Goal: Information Seeking & Learning: Learn about a topic

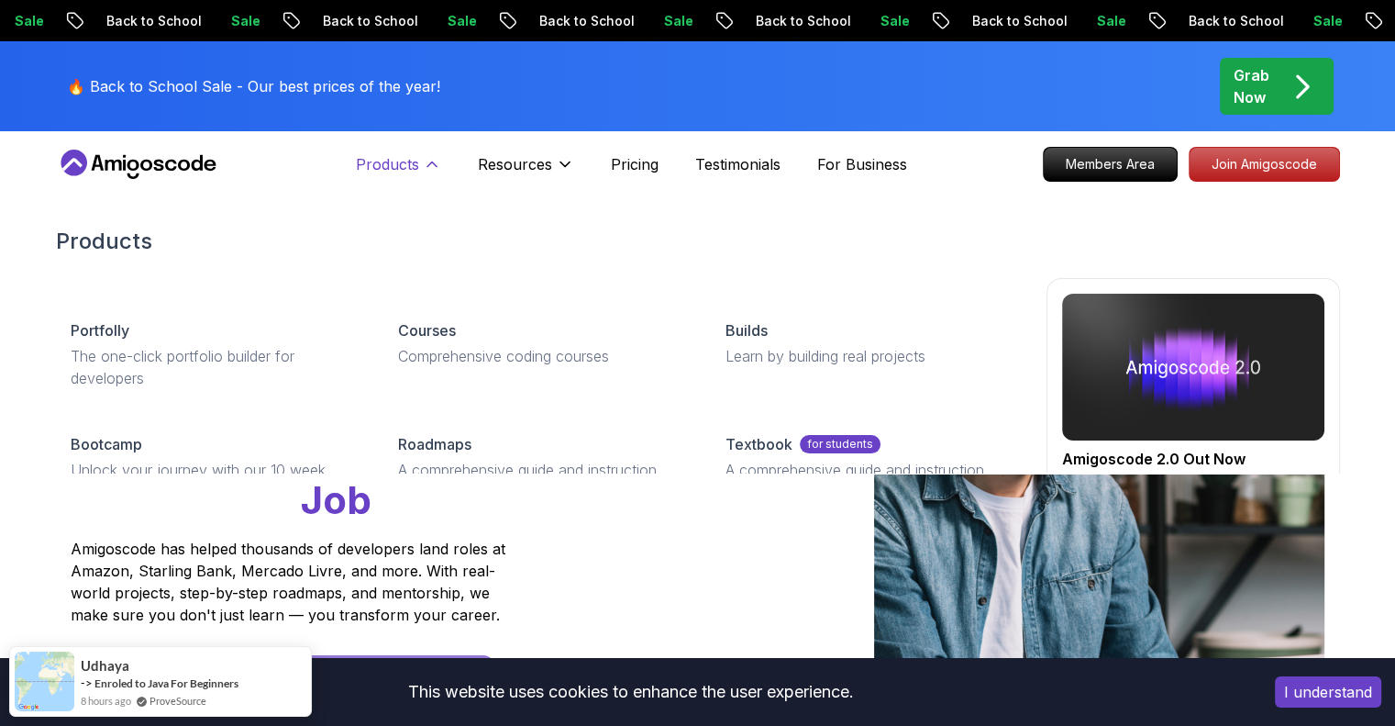
click at [405, 161] on p "Products" at bounding box center [387, 164] width 63 height 22
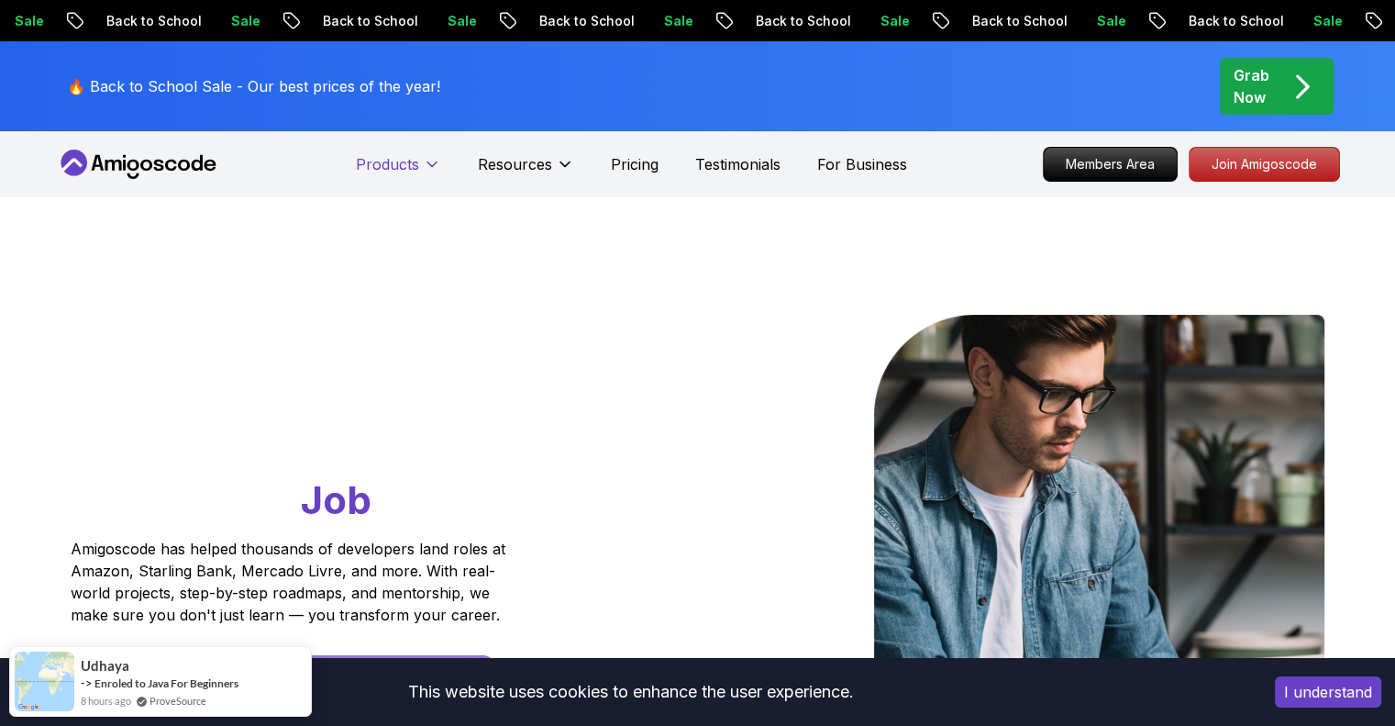
click at [405, 161] on p "Products" at bounding box center [387, 164] width 63 height 22
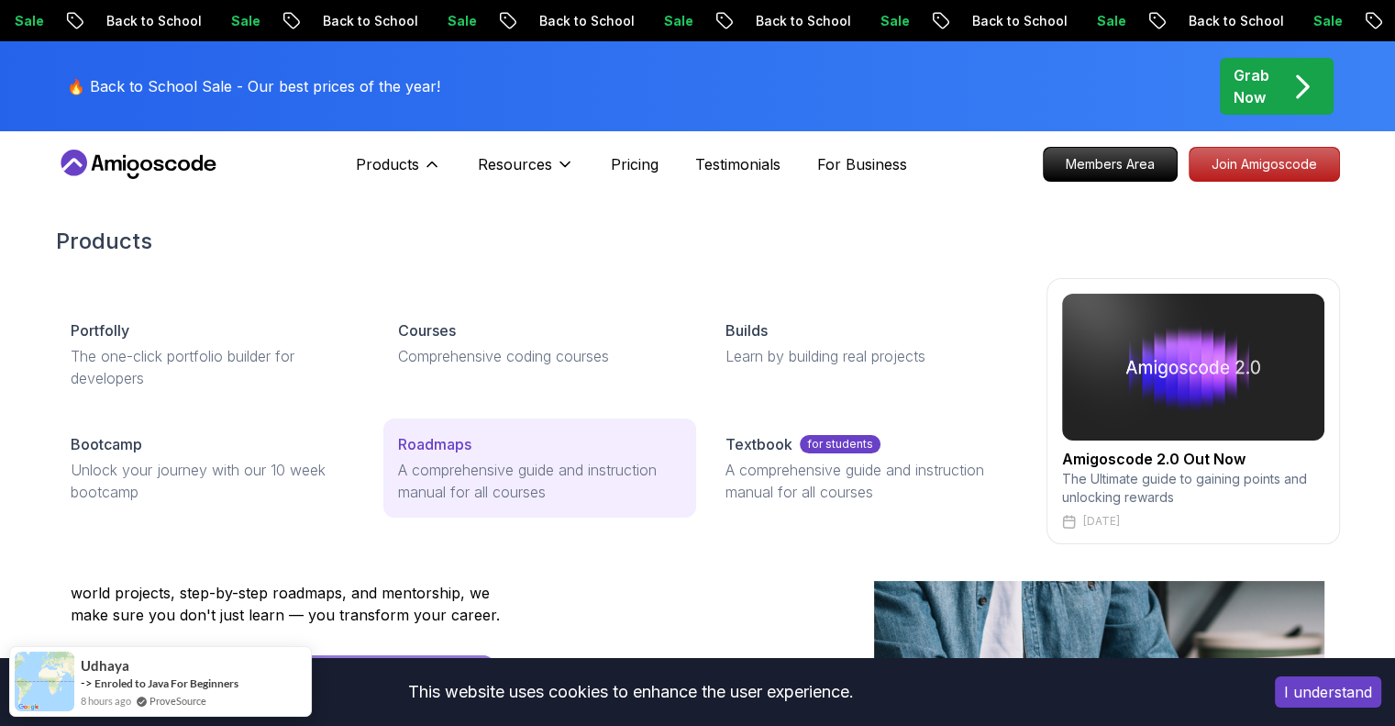
click at [504, 468] on p "A comprehensive guide and instruction manual for all courses" at bounding box center [539, 481] width 283 height 44
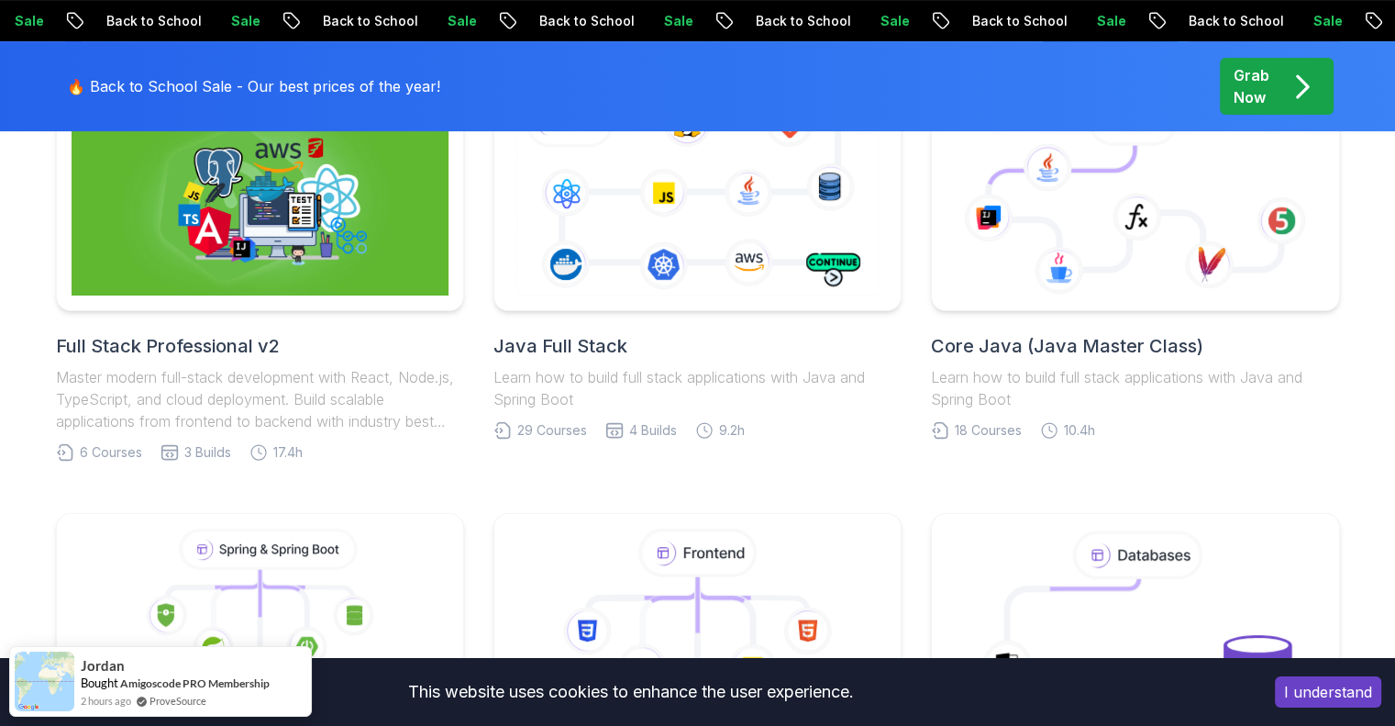
scroll to position [459, 0]
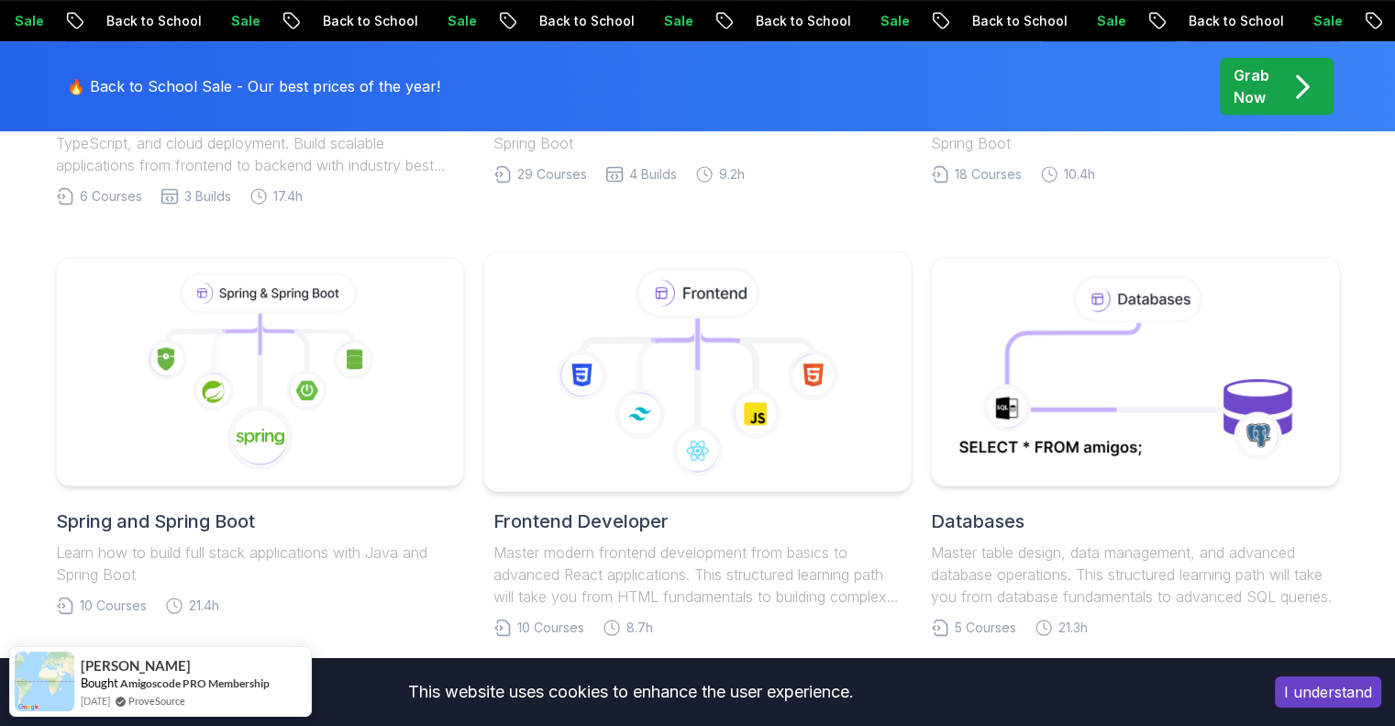
scroll to position [826, 0]
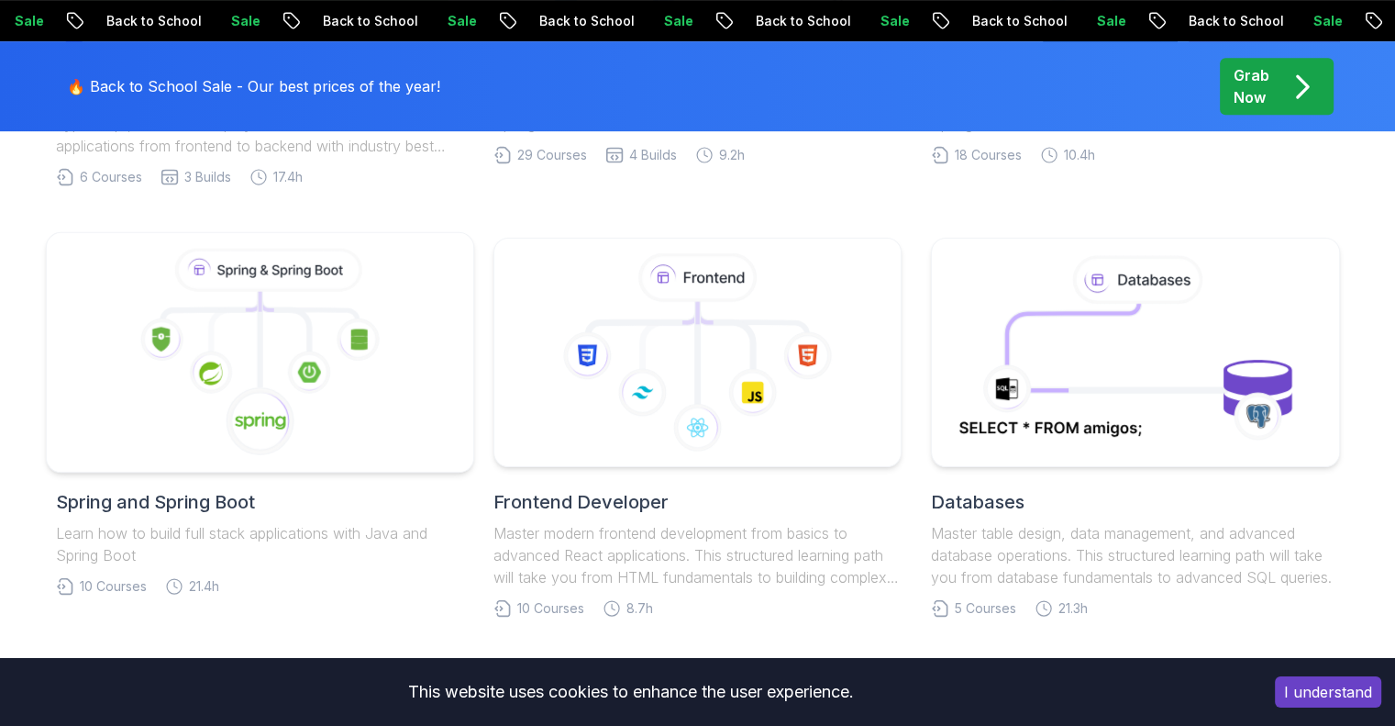
click at [212, 367] on image at bounding box center [210, 372] width 23 height 23
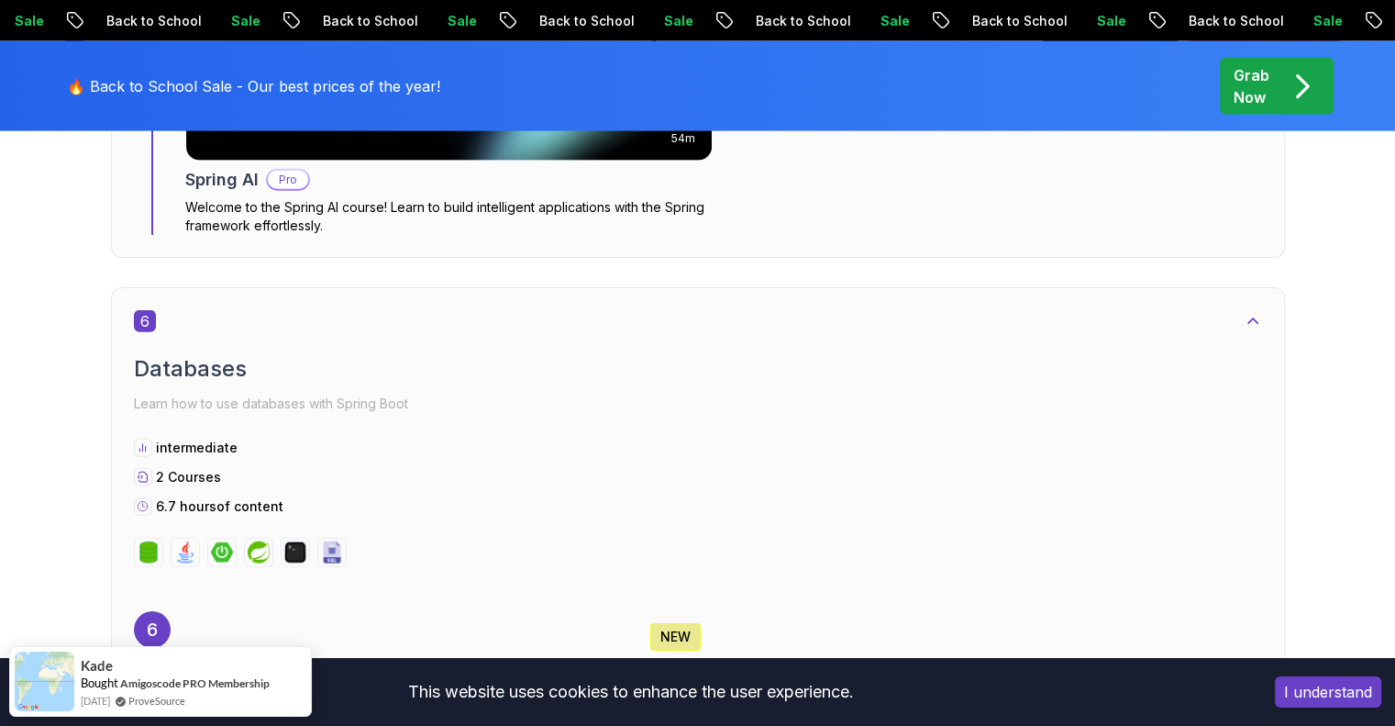
scroll to position [3945, 0]
